Goal: Task Accomplishment & Management: Manage account settings

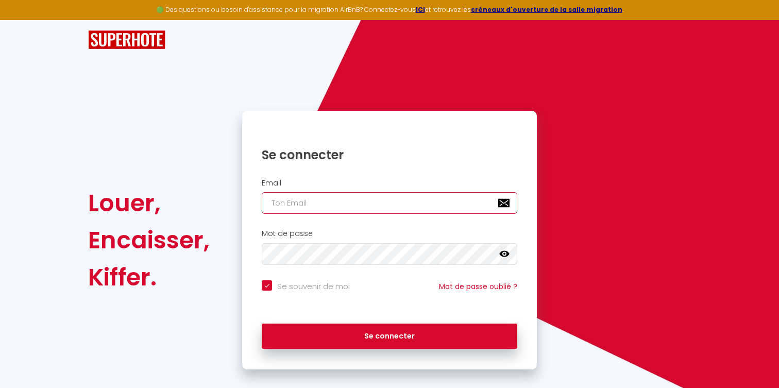
click at [378, 208] on input "email" at bounding box center [390, 203] width 256 height 22
type input "[EMAIL_ADDRESS][DOMAIN_NAME]"
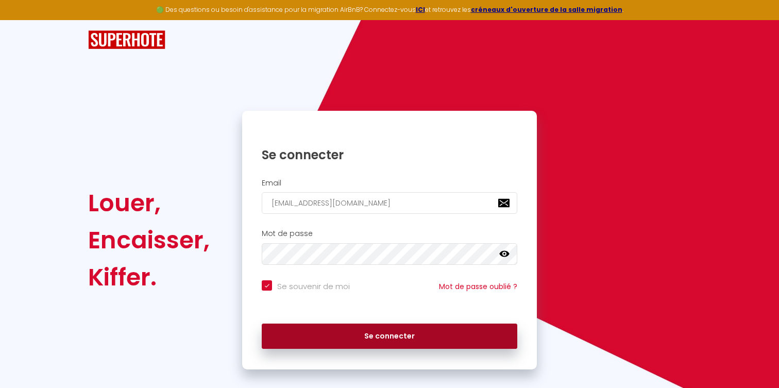
click at [371, 328] on button "Se connecter" at bounding box center [390, 337] width 256 height 26
checkbox input "true"
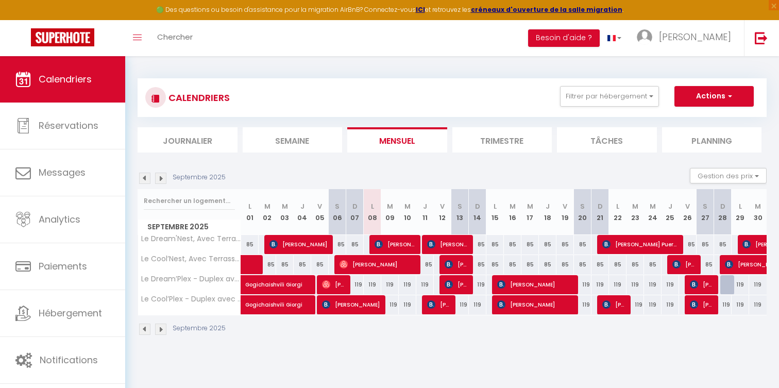
click at [141, 178] on img at bounding box center [144, 178] width 11 height 11
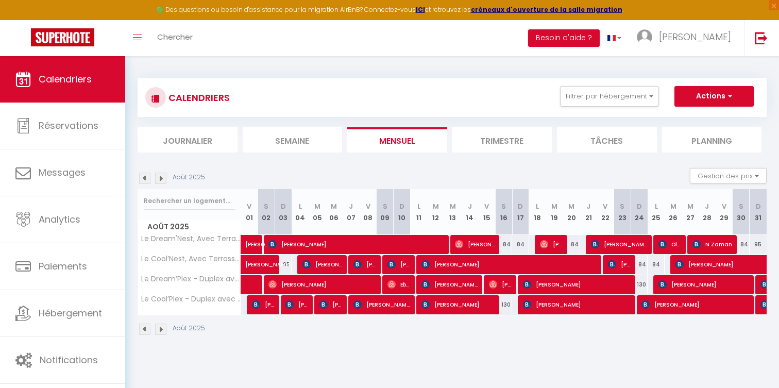
click at [145, 179] on img at bounding box center [144, 178] width 11 height 11
